Goal: Transaction & Acquisition: Register for event/course

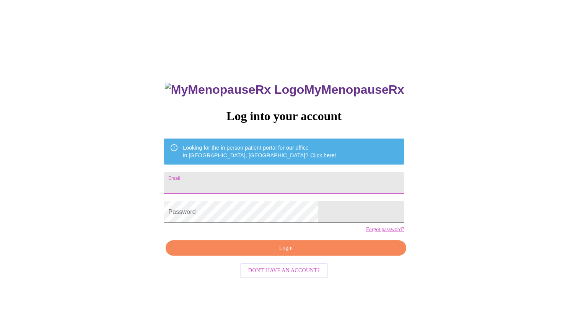
click at [252, 180] on input "Email" at bounding box center [284, 182] width 240 height 21
type input "[PERSON_NAME][EMAIL_ADDRESS][PERSON_NAME][DOMAIN_NAME]"
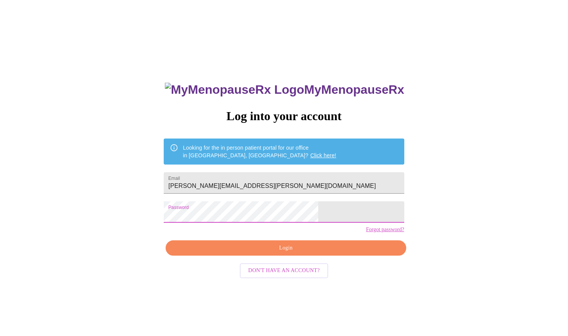
click at [257, 275] on span "Don't have an account?" at bounding box center [283, 271] width 71 height 10
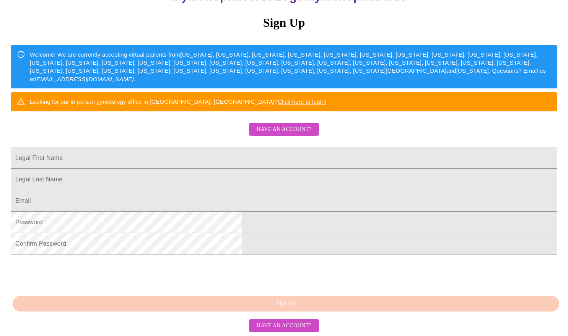
scroll to position [143, 0]
click at [220, 147] on input "Legal First Name" at bounding box center [284, 157] width 546 height 21
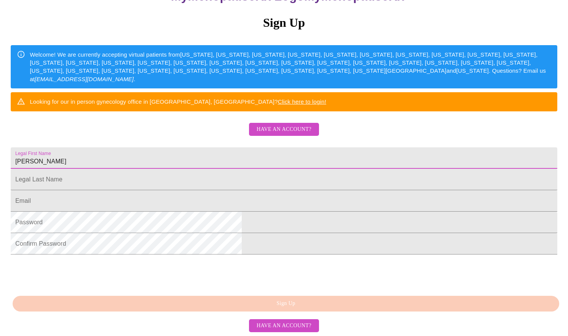
type input "[PERSON_NAME]"
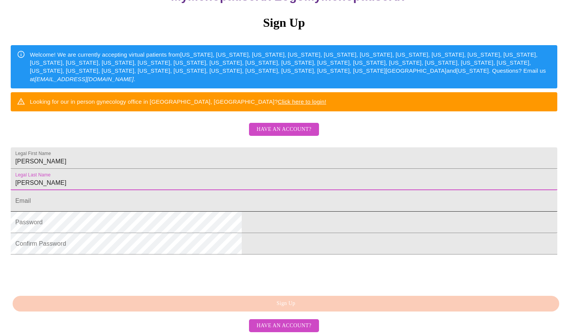
type input "[PERSON_NAME]"
click at [208, 190] on input "Legal First Name" at bounding box center [284, 200] width 546 height 21
type input "[PERSON_NAME][EMAIL_ADDRESS][PERSON_NAME][DOMAIN_NAME]"
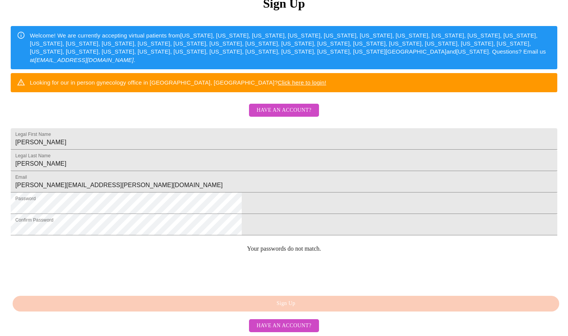
scroll to position [168, 0]
click at [287, 294] on div "MyMenopauseRx Sign Up Welcome! We are currently accepting virtual patients from…" at bounding box center [283, 126] width 561 height 336
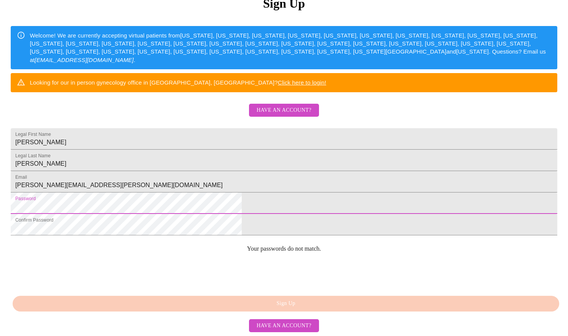
click at [140, 197] on html "MyMenopauseRx Sign Up Welcome! We are currently accepting virtual patients from…" at bounding box center [284, 92] width 568 height 409
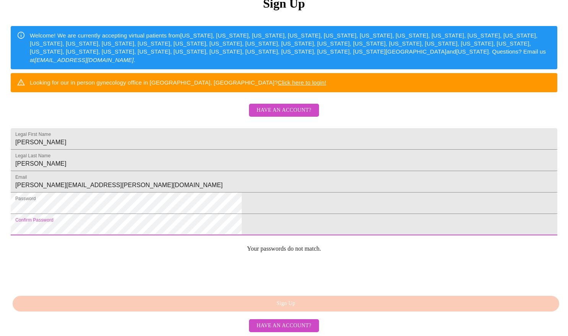
click at [135, 214] on html "MyMenopauseRx Sign Up Welcome! We are currently accepting virtual patients from…" at bounding box center [284, 92] width 568 height 409
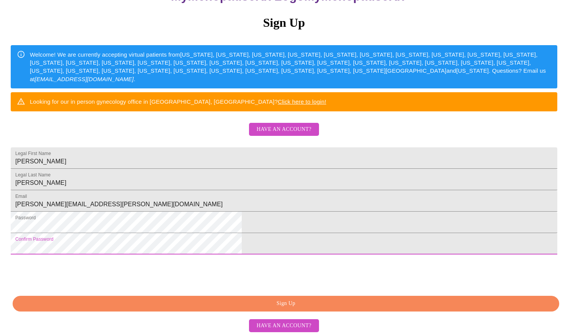
scroll to position [151, 0]
click at [287, 305] on span "Sign Up" at bounding box center [285, 304] width 529 height 10
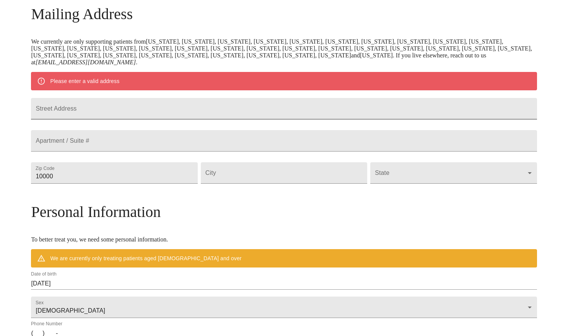
click at [156, 115] on input "Street Address" at bounding box center [283, 108] width 505 height 21
type input "[STREET_ADDRESS]"
type input "60532"
click at [254, 183] on input "Street Address" at bounding box center [284, 172] width 166 height 21
type input "Lisle"
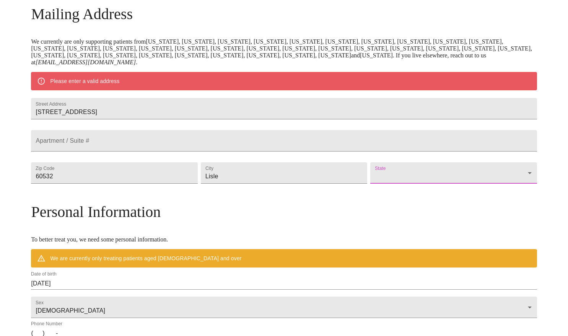
click at [466, 191] on body "MyMenopauseRx Welcome to MyMenopauseRx Since it's your first time here, you'll …" at bounding box center [283, 183] width 561 height 603
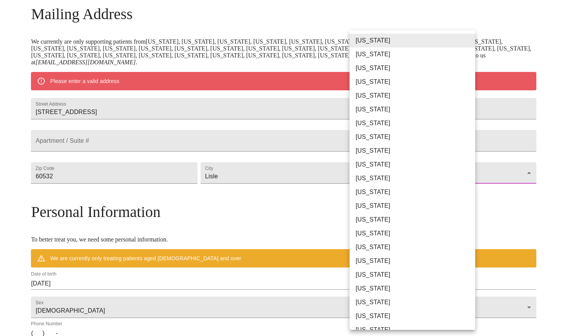
click at [404, 204] on li "[US_STATE]" at bounding box center [415, 206] width 131 height 14
type input "[US_STATE]"
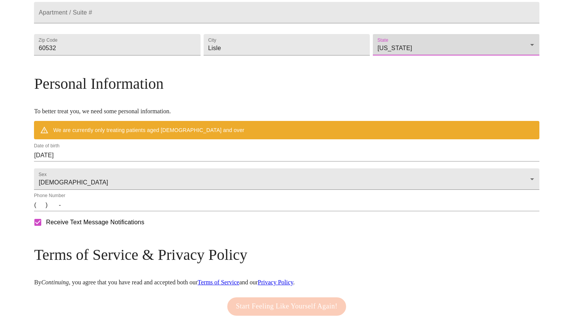
scroll to position [274, 0]
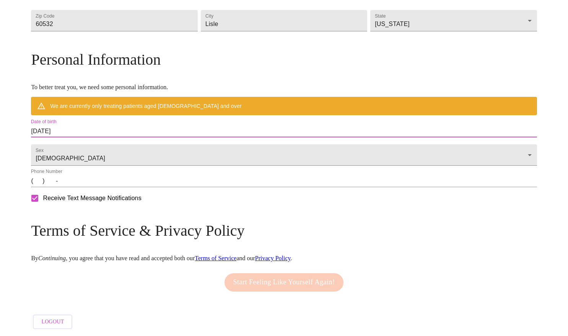
drag, startPoint x: 127, startPoint y: 127, endPoint x: 80, endPoint y: 131, distance: 46.5
click at [80, 131] on div "MyMenopauseRx Welcome to MyMenopauseRx Since it's your first time here, you'll …" at bounding box center [283, 42] width 505 height 581
click at [125, 125] on input "[DATE]" at bounding box center [283, 131] width 505 height 12
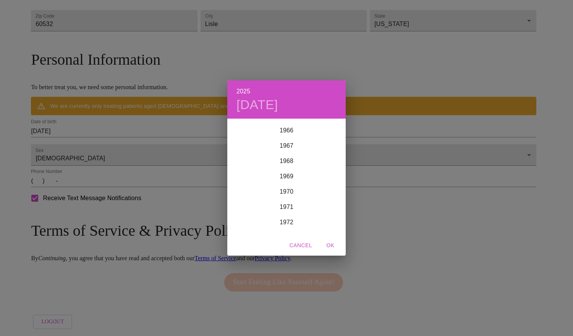
scroll to position [1022, 0]
click at [288, 219] on div "1972" at bounding box center [286, 221] width 118 height 15
click at [327, 218] on div "Dec" at bounding box center [326, 220] width 39 height 29
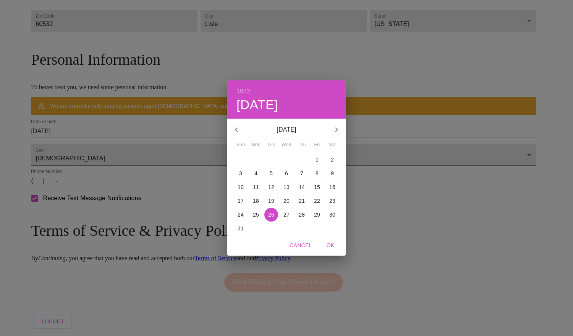
click at [239, 185] on p "10" at bounding box center [241, 187] width 6 height 8
click at [334, 244] on span "OK" at bounding box center [330, 245] width 18 height 10
type input "[DATE]"
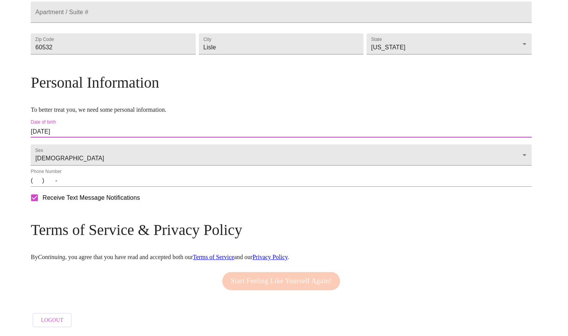
scroll to position [252, 0]
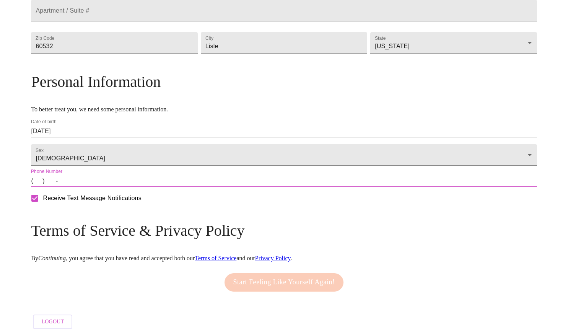
click at [102, 183] on input "(   )    -" at bounding box center [283, 181] width 505 height 12
type input "[PHONE_NUMBER]"
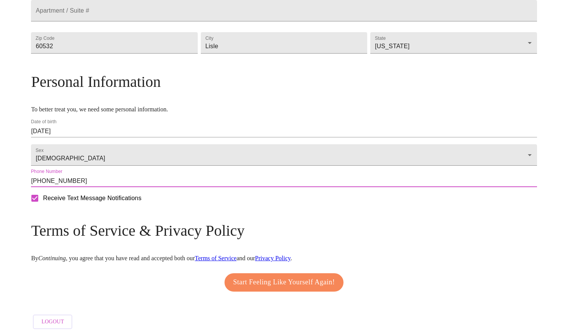
click at [264, 278] on span "Start Feeling Like Yourself Again!" at bounding box center [284, 282] width 102 height 12
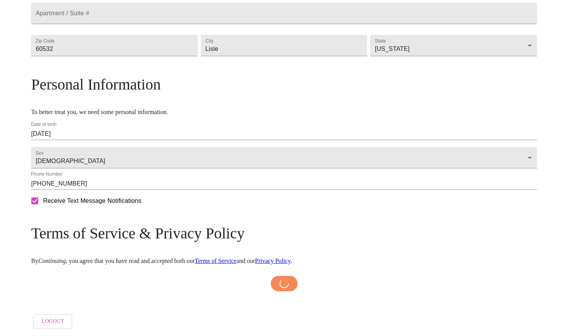
scroll to position [249, 0]
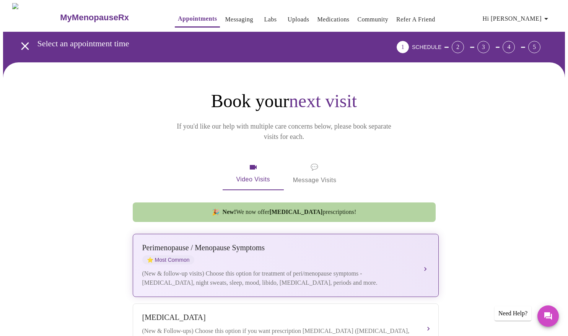
click at [217, 249] on div "[MEDICAL_DATA] / Menopause Symptoms ⭐ Most Common" at bounding box center [277, 253] width 271 height 21
